Goal: Book appointment/travel/reservation

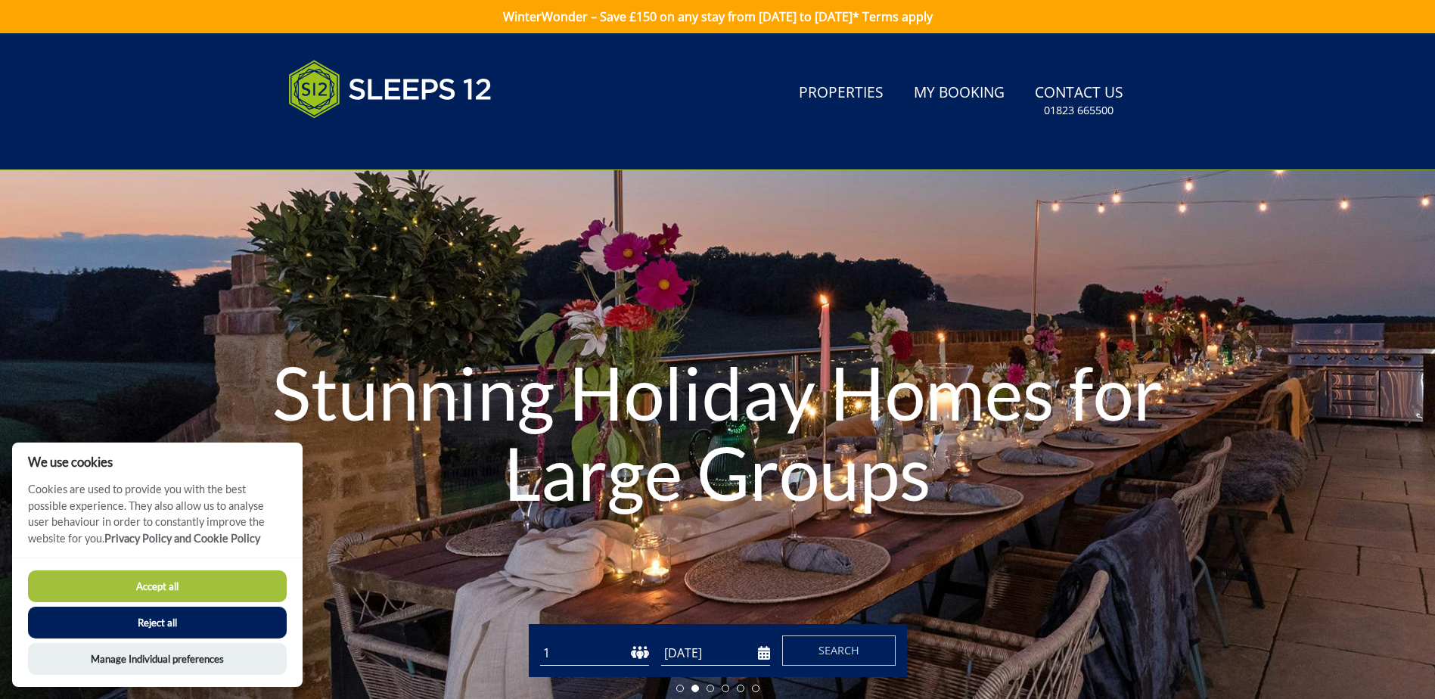
click at [635, 656] on select "1 2 3 4 5 6 7 8 9 10 11 12 13 14 15 16 17 18 19 20 21 22 23 24 25 26 27 28 29 3…" at bounding box center [594, 653] width 109 height 25
select select "12"
click at [540, 641] on select "1 2 3 4 5 6 7 8 9 10 11 12 13 14 15 16 17 18 19 20 21 22 23 24 25 26 27 28 29 3…" at bounding box center [594, 653] width 109 height 25
click at [760, 654] on input "[DATE]" at bounding box center [715, 653] width 109 height 25
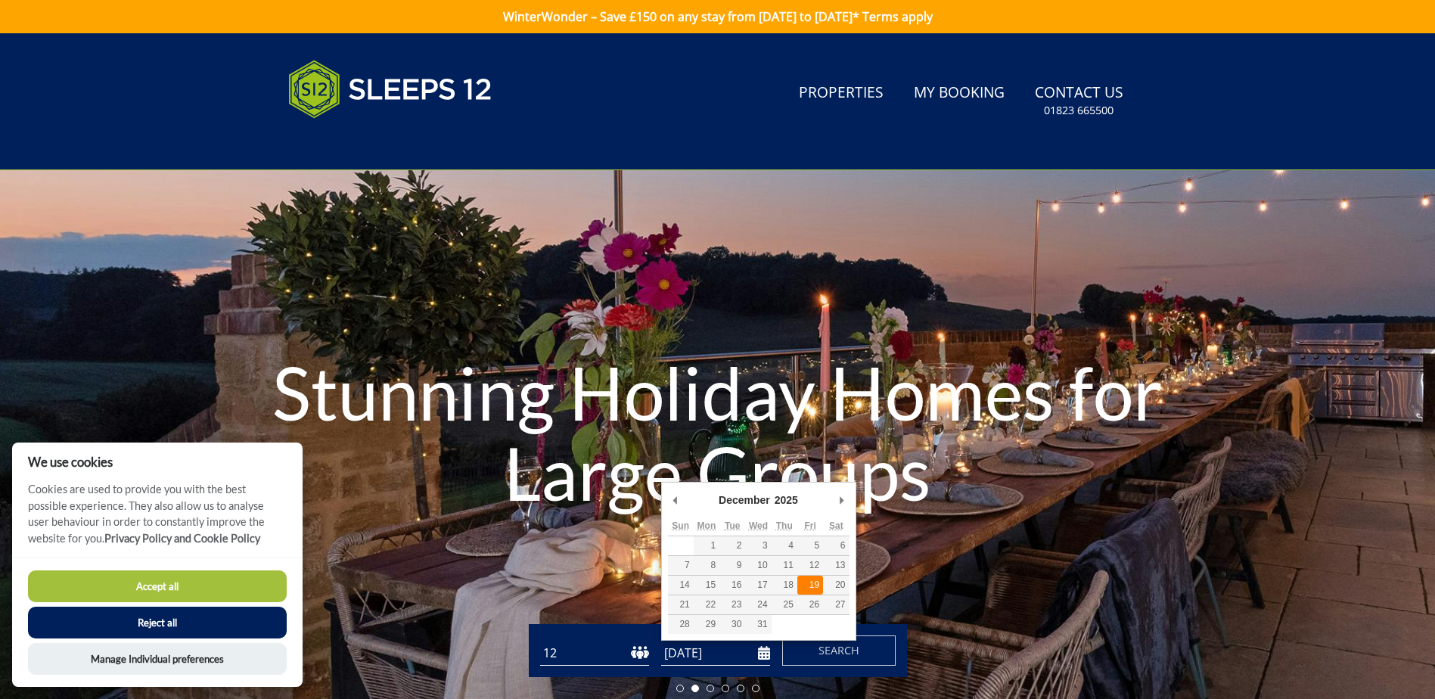
type input "[DATE]"
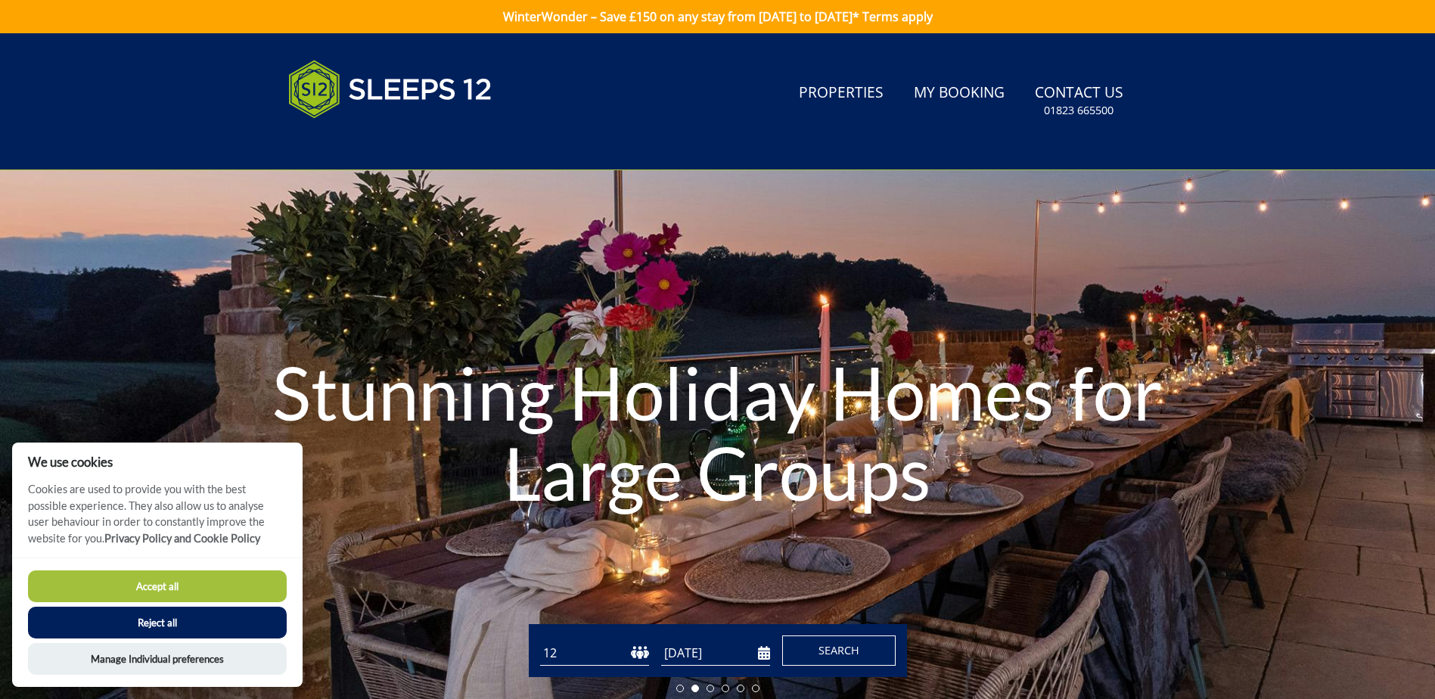
click at [838, 651] on span "Search" at bounding box center [838, 650] width 41 height 14
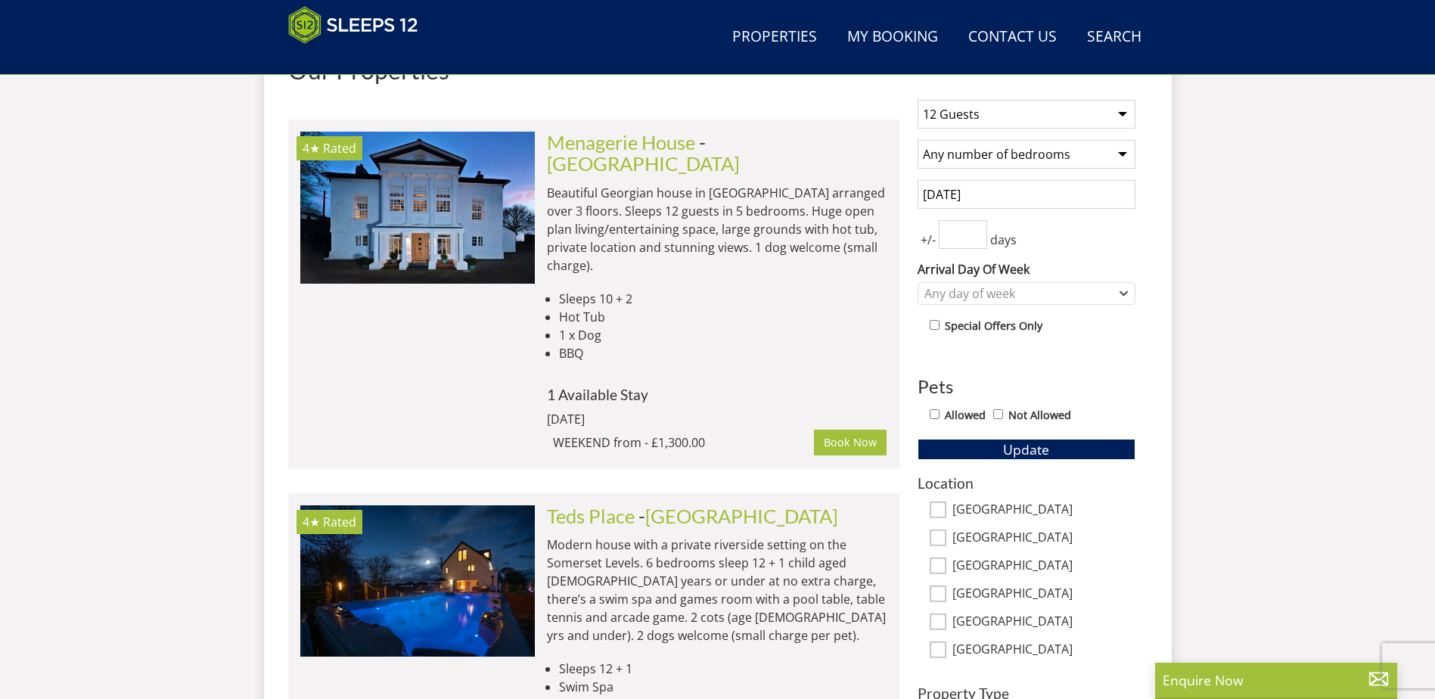
scroll to position [620, 0]
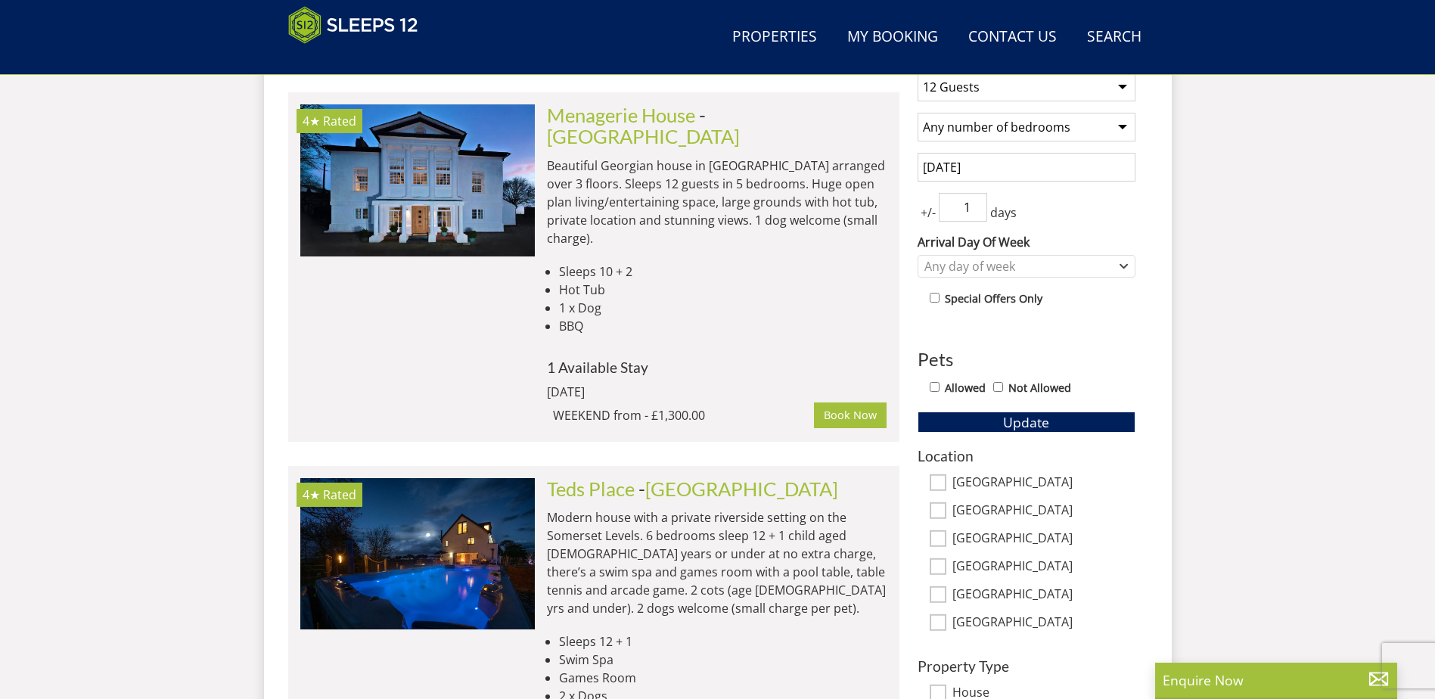
click at [975, 202] on input "1" at bounding box center [963, 207] width 48 height 29
click at [975, 202] on input "2" at bounding box center [963, 207] width 48 height 29
type input "3"
click at [975, 202] on input "3" at bounding box center [963, 207] width 48 height 29
click at [1019, 422] on span "Update" at bounding box center [1026, 422] width 46 height 18
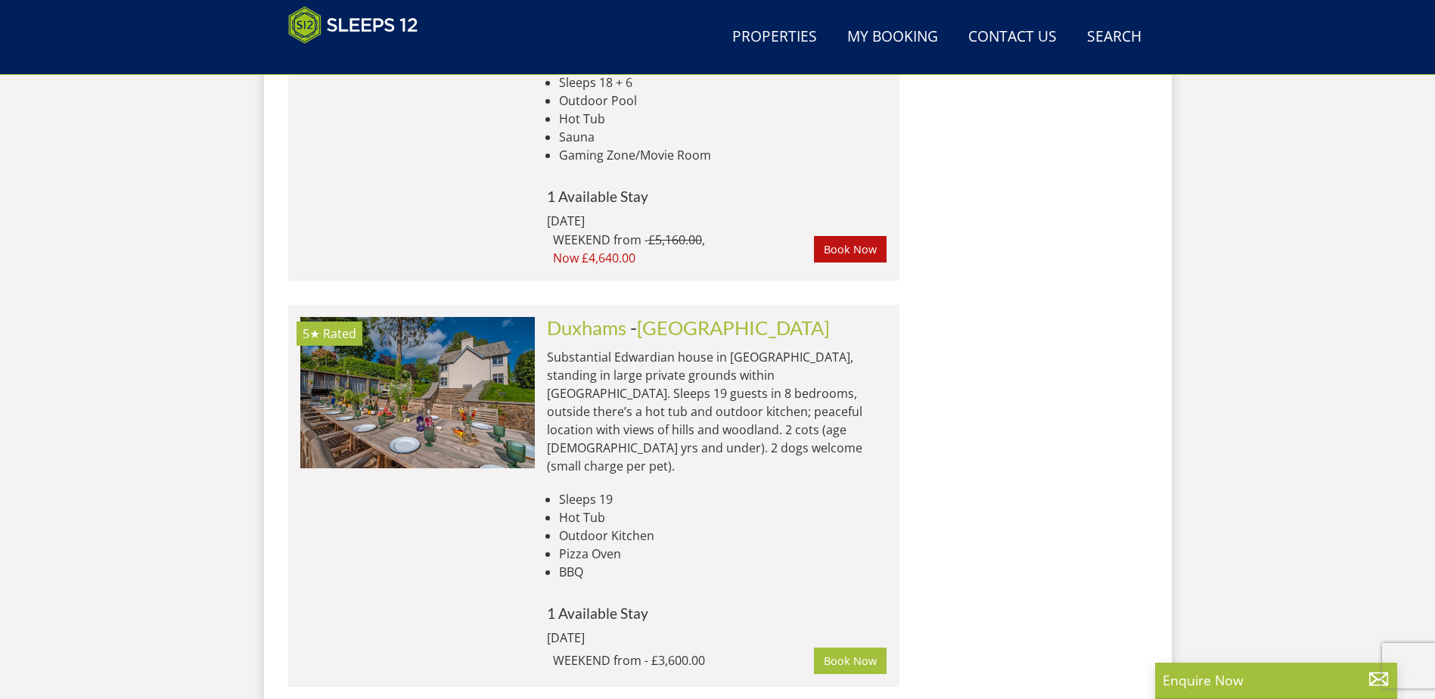
scroll to position [6445, 0]
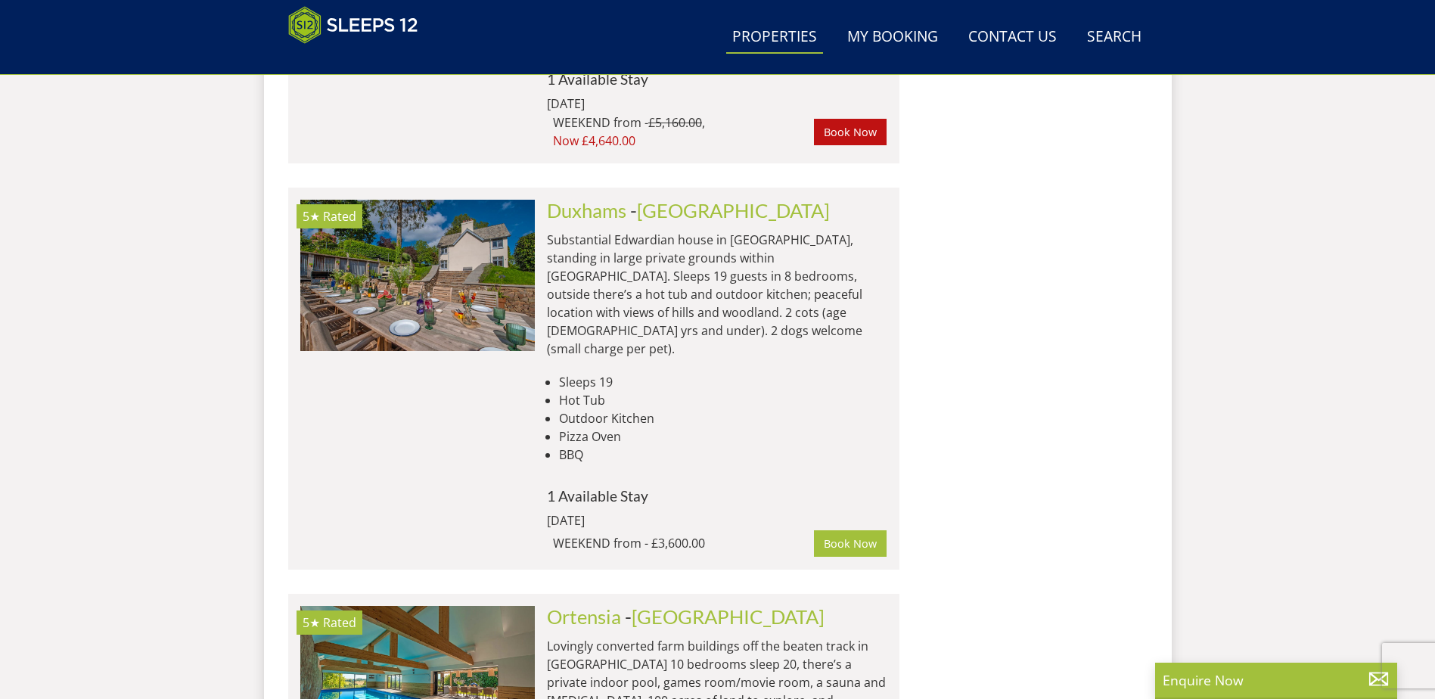
click at [766, 31] on link "Properties" at bounding box center [774, 37] width 97 height 34
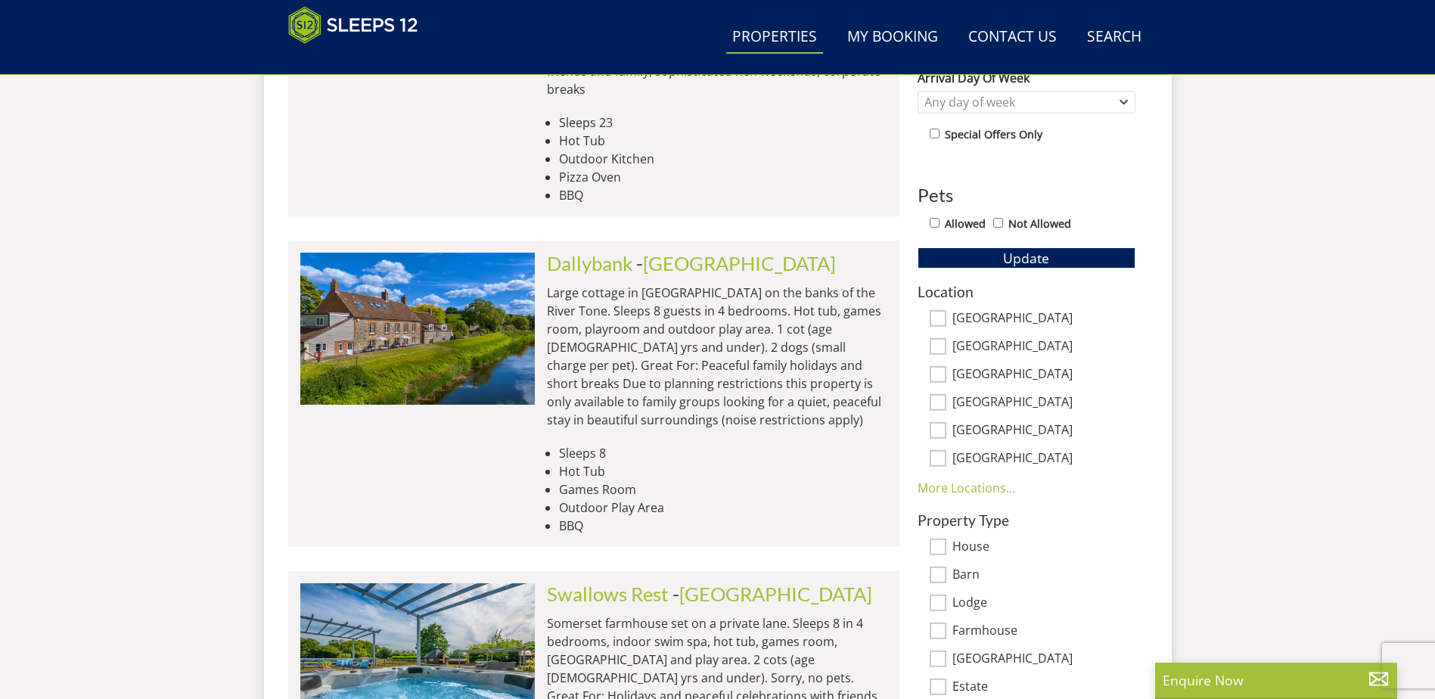
scroll to position [789, 0]
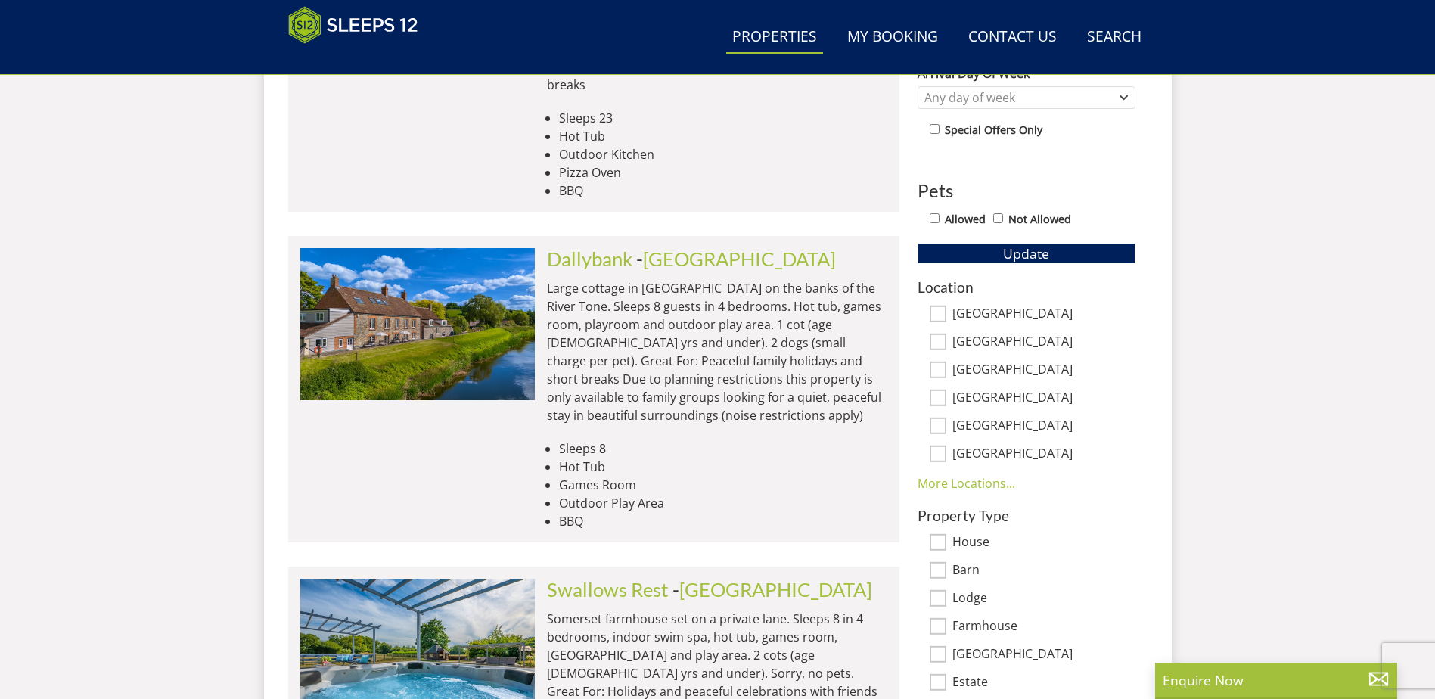
click at [983, 484] on link "More Locations..." at bounding box center [967, 483] width 98 height 17
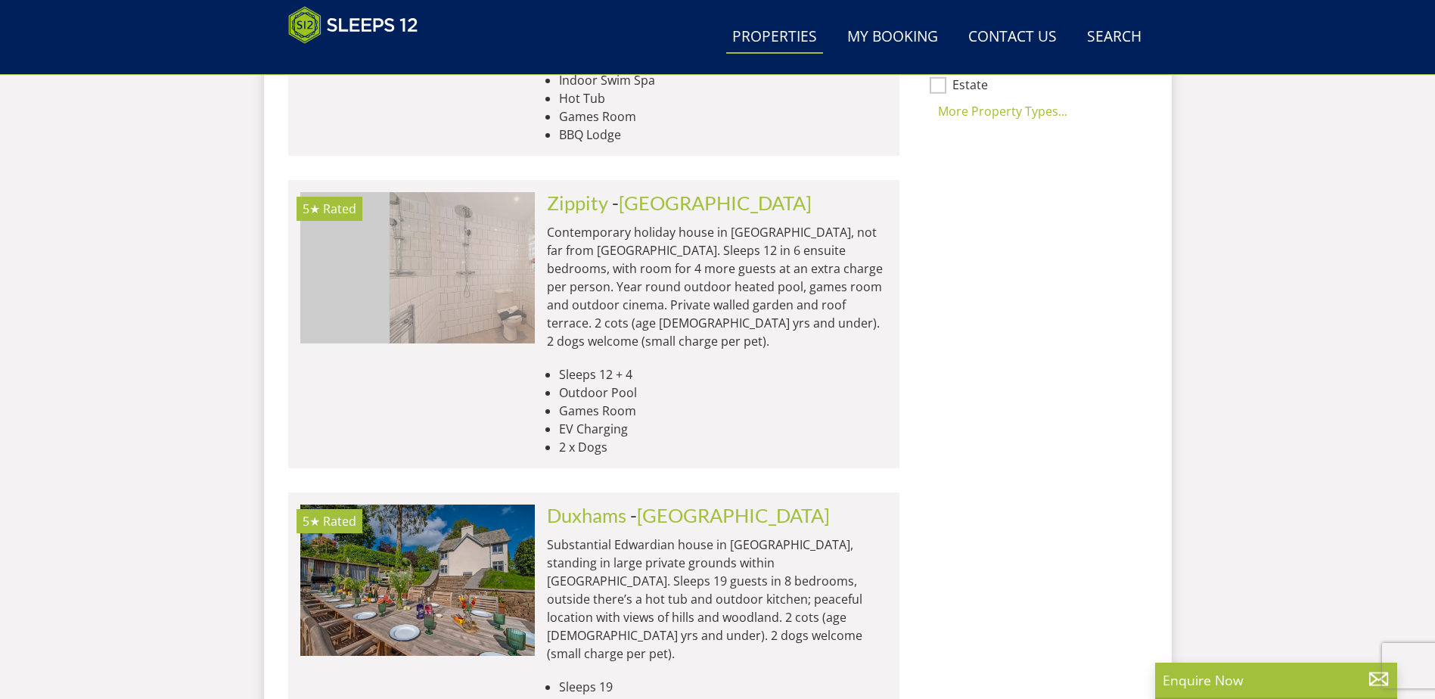
scroll to position [0, 4461]
